Goal: Task Accomplishment & Management: Manage account settings

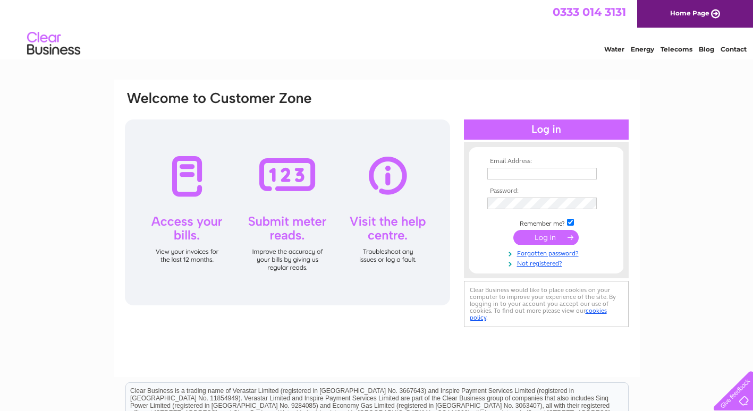
type input "[PERSON_NAME][EMAIL_ADDRESS][DOMAIN_NAME]"
click at [539, 240] on input "submit" at bounding box center [545, 237] width 65 height 15
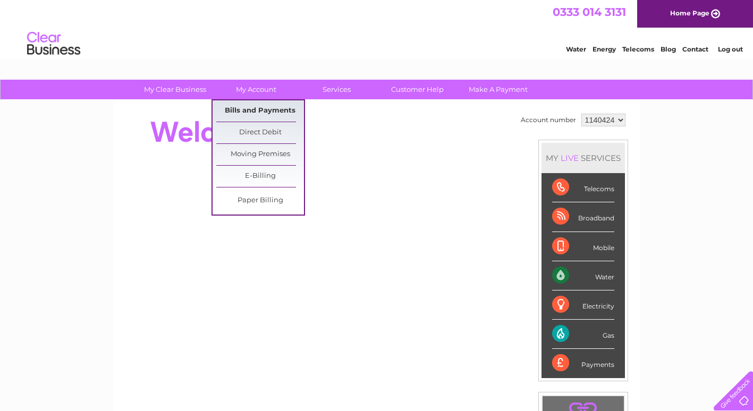
click at [245, 108] on link "Bills and Payments" at bounding box center [260, 110] width 88 height 21
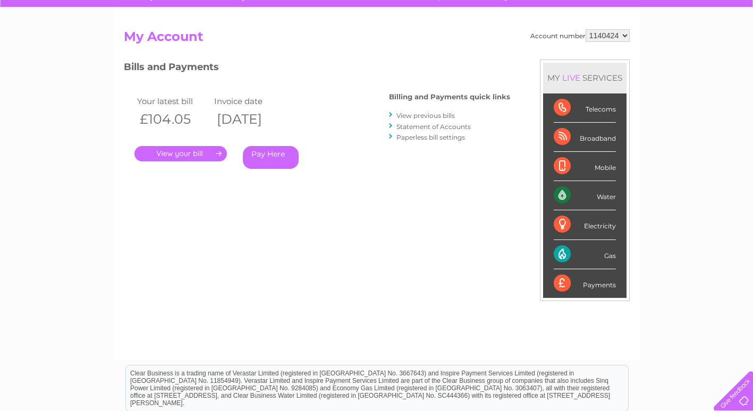
scroll to position [159, 0]
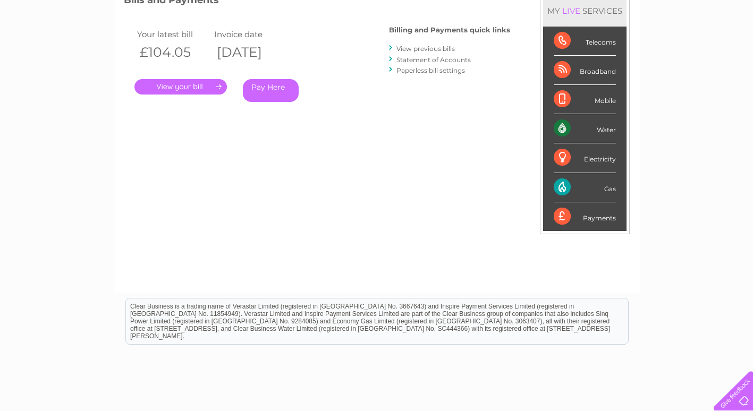
click at [174, 83] on link "." at bounding box center [180, 86] width 92 height 15
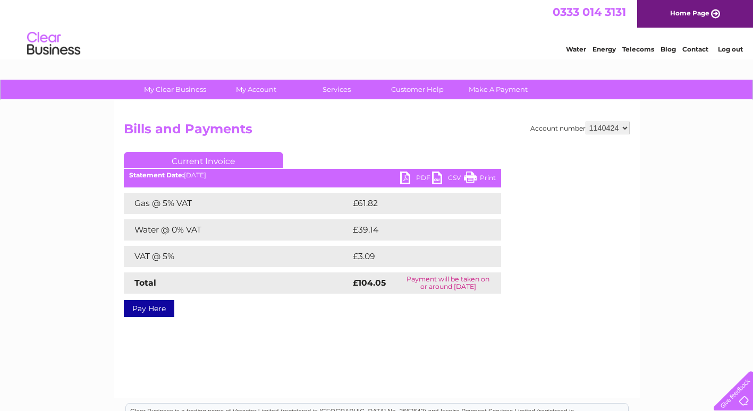
click at [409, 174] on link "PDF" at bounding box center [416, 179] width 32 height 15
